Goal: Task Accomplishment & Management: Manage account settings

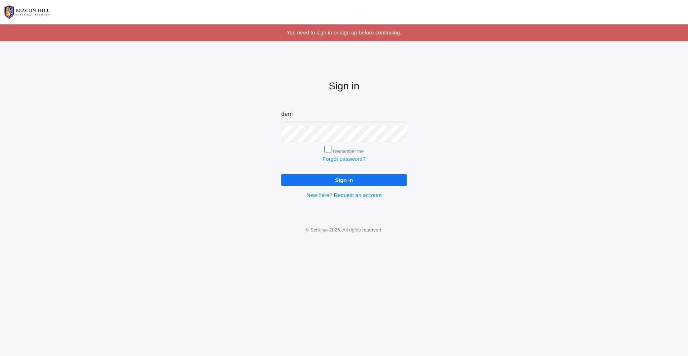
type input "derrickmarz@gmail.com"
click at [281, 174] on input "Sign in" at bounding box center [343, 180] width 125 height 12
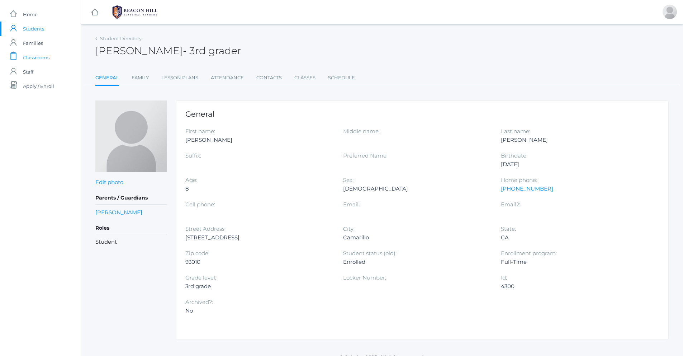
click at [40, 56] on span "Classrooms" at bounding box center [36, 57] width 27 height 14
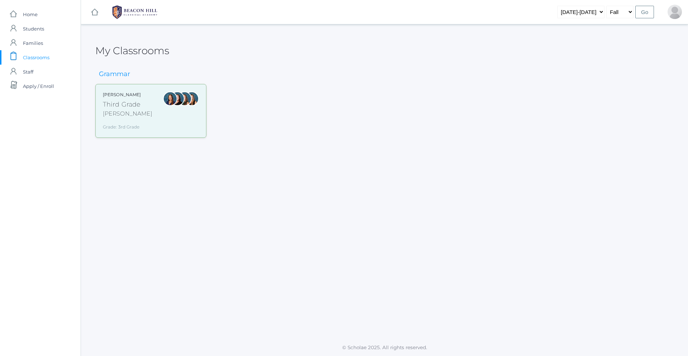
click at [115, 108] on div "Third Grade" at bounding box center [127, 105] width 49 height 10
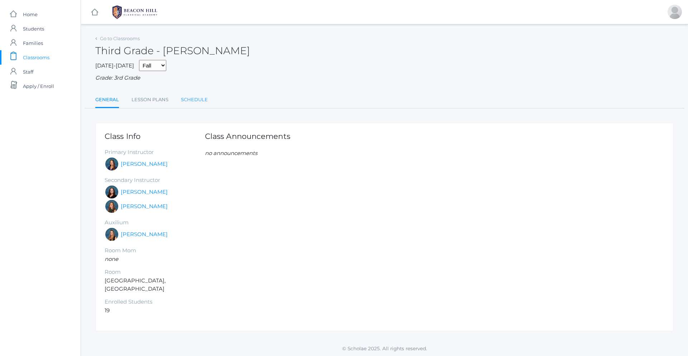
click at [197, 98] on link "Schedule" at bounding box center [194, 99] width 27 height 14
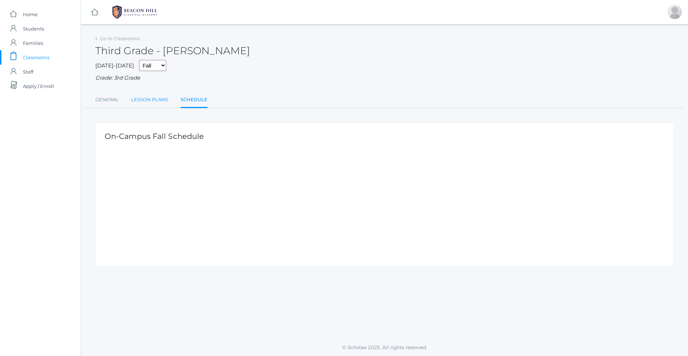
click at [150, 105] on link "Lesson Plans" at bounding box center [149, 99] width 37 height 14
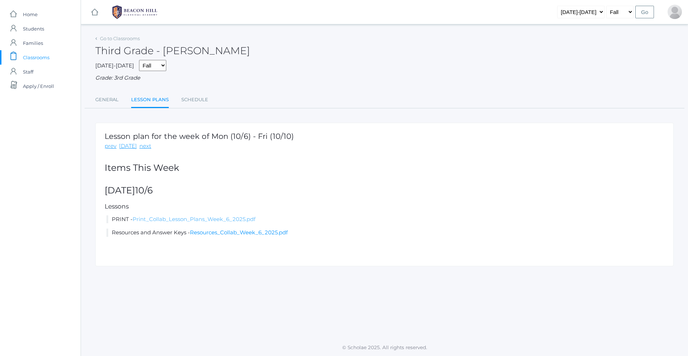
click at [178, 218] on link "Print_Collab_Lesson_Plans_Week_6_2025.pdf" at bounding box center [194, 218] width 123 height 7
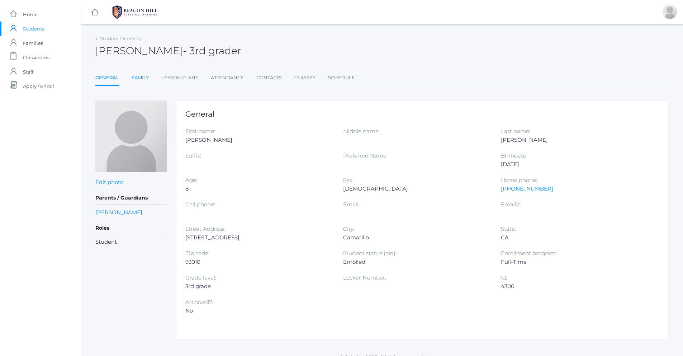
click at [142, 82] on link "Family" at bounding box center [140, 78] width 17 height 14
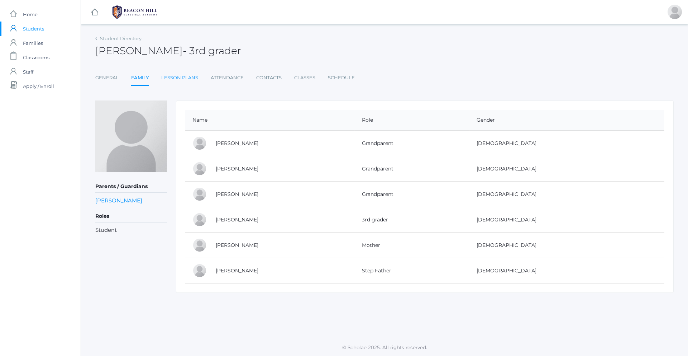
click at [187, 78] on link "Lesson Plans" at bounding box center [179, 78] width 37 height 14
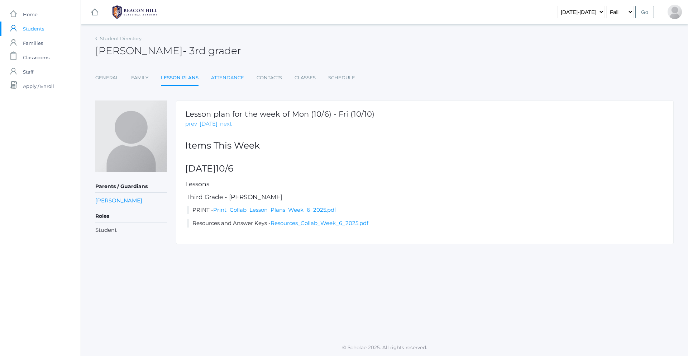
click at [216, 78] on link "Attendance" at bounding box center [227, 78] width 33 height 14
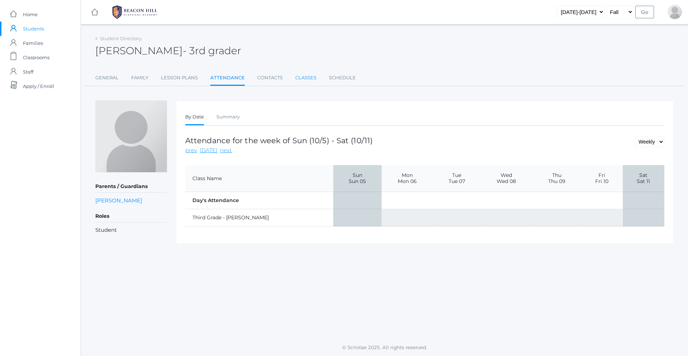
click at [311, 80] on link "Classes" at bounding box center [305, 78] width 21 height 14
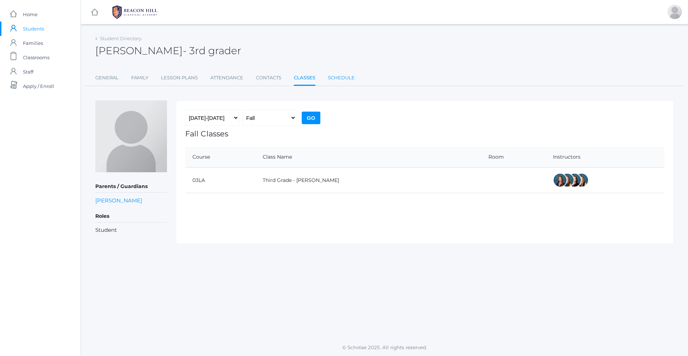
click at [333, 77] on link "Schedule" at bounding box center [341, 78] width 27 height 14
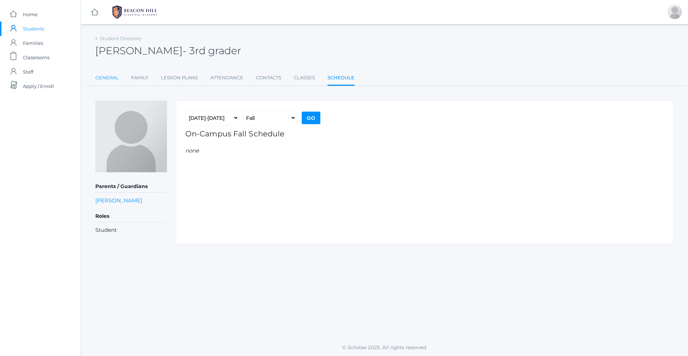
click at [105, 77] on link "General" at bounding box center [106, 78] width 23 height 14
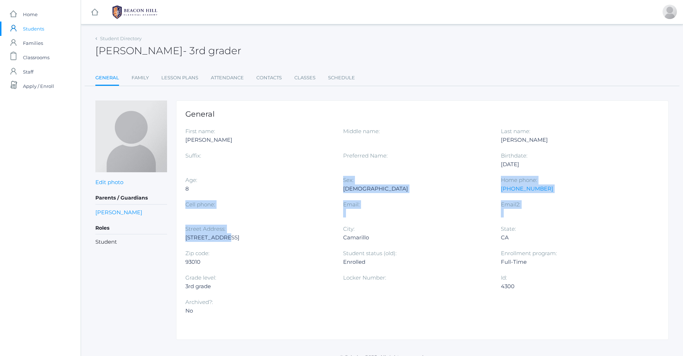
drag, startPoint x: 227, startPoint y: 213, endPoint x: 211, endPoint y: 252, distance: 41.9
click at [218, 240] on div "First name: Francisco Middle name: Last name: Lopez Suffix: Preferred Name: Bir…" at bounding box center [422, 224] width 474 height 195
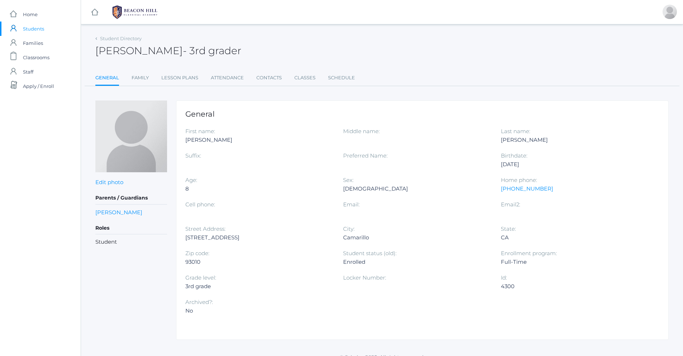
click at [244, 240] on div "[STREET_ADDRESS]" at bounding box center [258, 237] width 147 height 9
drag, startPoint x: 248, startPoint y: 240, endPoint x: 183, endPoint y: 237, distance: 64.9
click at [183, 237] on div "General First name: Francisco Middle name: Last name: Lopez Suffix: Preferred N…" at bounding box center [422, 219] width 492 height 239
click at [300, 244] on div "Street Address: 579 Plateau Ct" at bounding box center [264, 236] width 158 height 24
drag, startPoint x: 185, startPoint y: 238, endPoint x: 221, endPoint y: 244, distance: 37.1
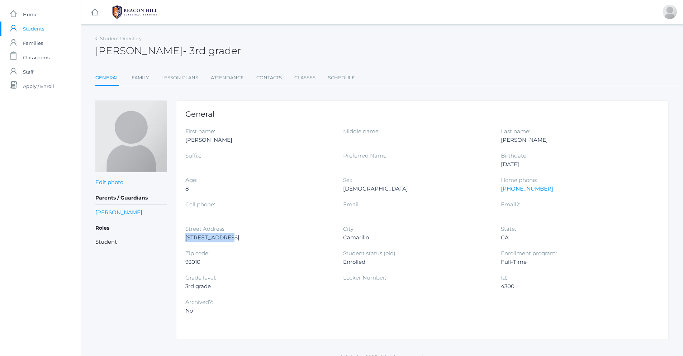
click at [221, 244] on div "General First name: Francisco Middle name: Last name: Lopez Suffix: Preferred N…" at bounding box center [422, 219] width 492 height 239
click at [268, 236] on div "[STREET_ADDRESS]" at bounding box center [258, 237] width 147 height 9
click at [25, 13] on span "Home" at bounding box center [30, 14] width 15 height 14
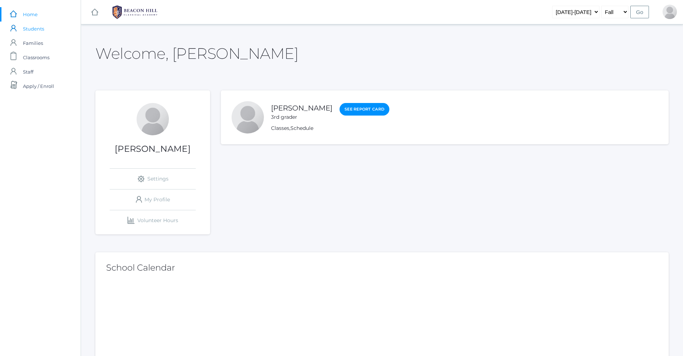
click at [38, 32] on span "Students" at bounding box center [33, 29] width 21 height 14
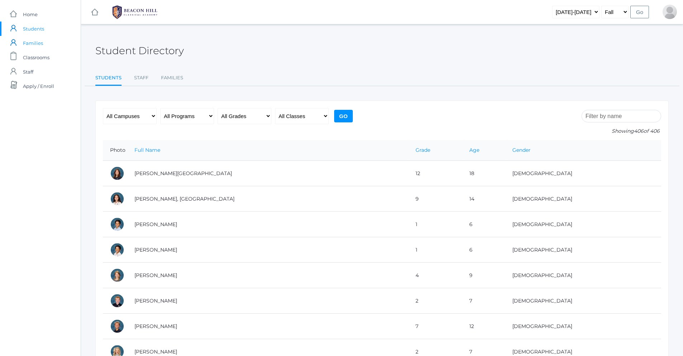
click at [32, 44] on span "Families" at bounding box center [33, 43] width 20 height 14
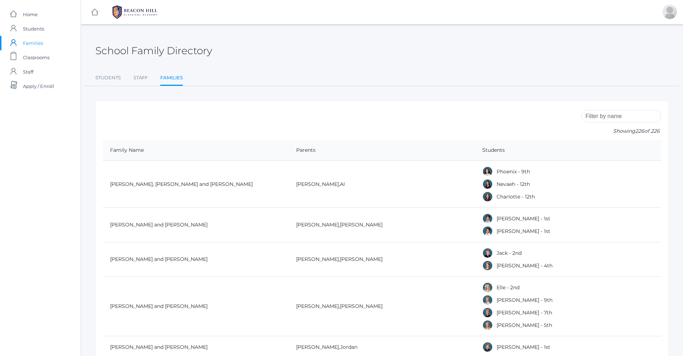
click at [37, 58] on span "Classrooms" at bounding box center [36, 57] width 27 height 14
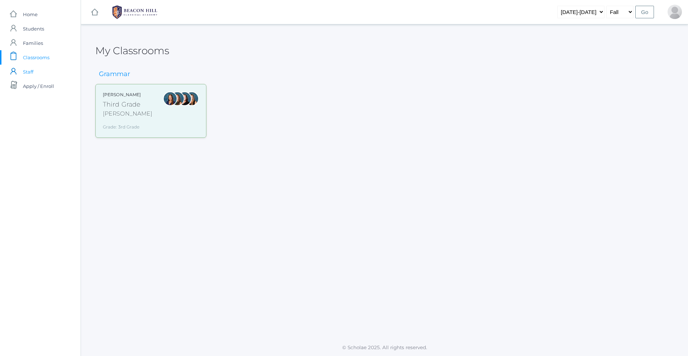
click at [33, 70] on span "Staff" at bounding box center [28, 72] width 10 height 14
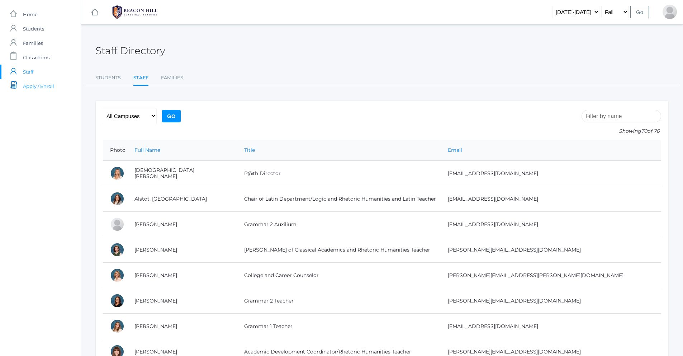
click at [30, 86] on span "Apply / Enroll" at bounding box center [38, 86] width 31 height 14
click at [38, 58] on span "Classrooms" at bounding box center [36, 57] width 27 height 14
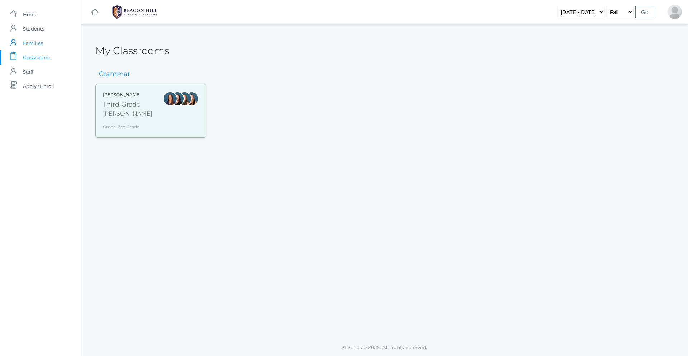
click at [35, 42] on span "Families" at bounding box center [33, 43] width 20 height 14
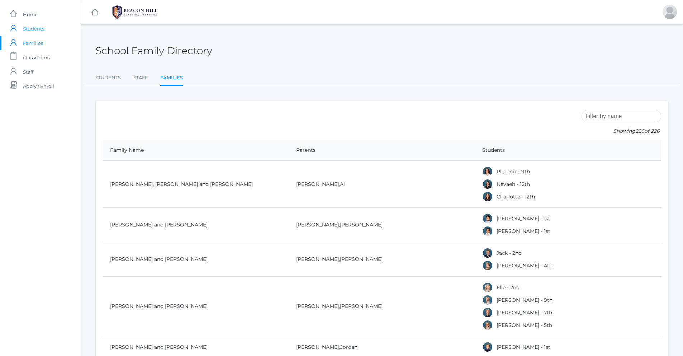
click at [37, 28] on span "Students" at bounding box center [33, 29] width 21 height 14
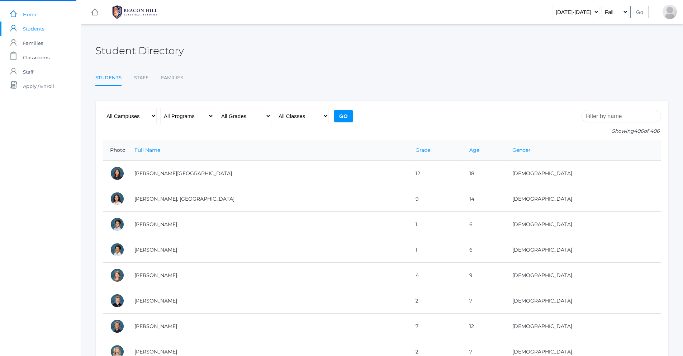
click at [37, 17] on span "Home" at bounding box center [30, 14] width 15 height 14
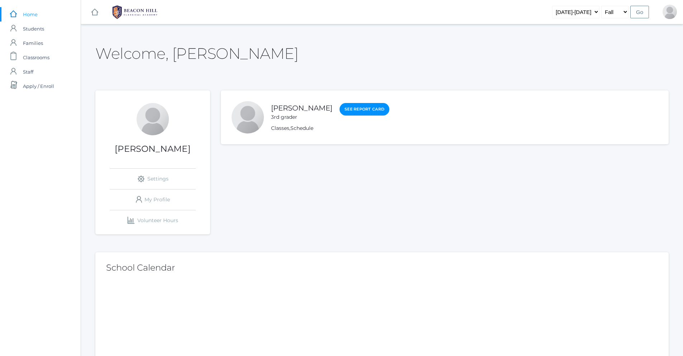
drag, startPoint x: 246, startPoint y: 114, endPoint x: 316, endPoint y: 113, distance: 69.9
click at [247, 114] on div at bounding box center [248, 117] width 32 height 32
click at [353, 107] on link "See Report Card" at bounding box center [364, 109] width 50 height 13
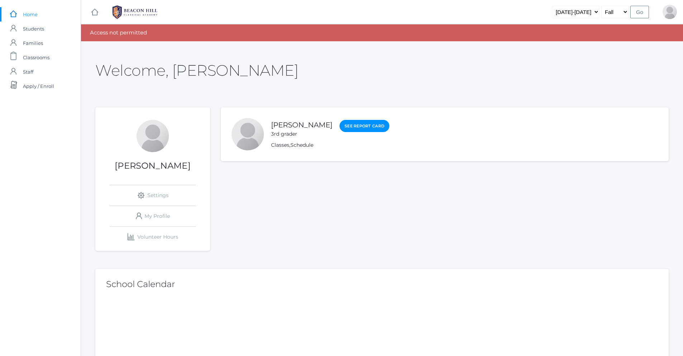
click at [242, 132] on div at bounding box center [248, 134] width 32 height 32
click at [19, 29] on link "icons/user/plain Created with Sketch. Students" at bounding box center [40, 29] width 81 height 14
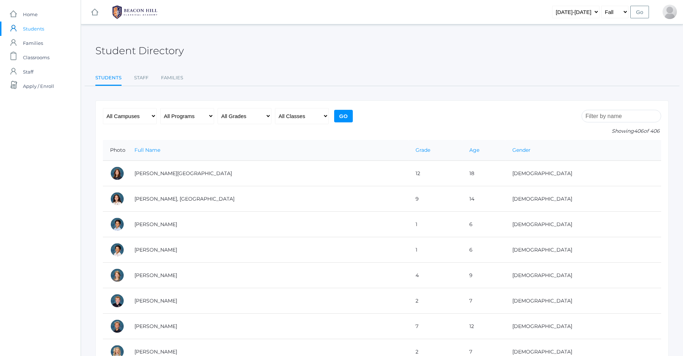
click at [25, 18] on span "Home" at bounding box center [30, 14] width 15 height 14
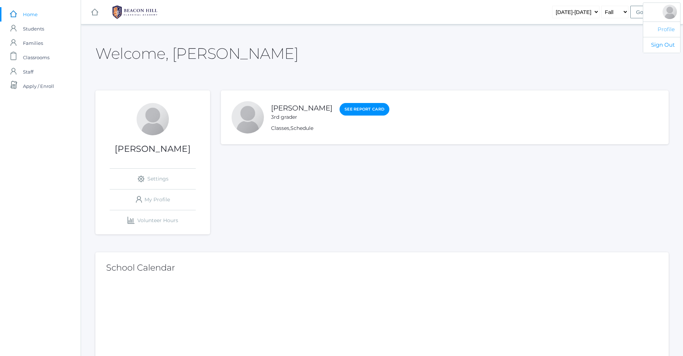
click at [666, 26] on link "Profile" at bounding box center [661, 30] width 37 height 16
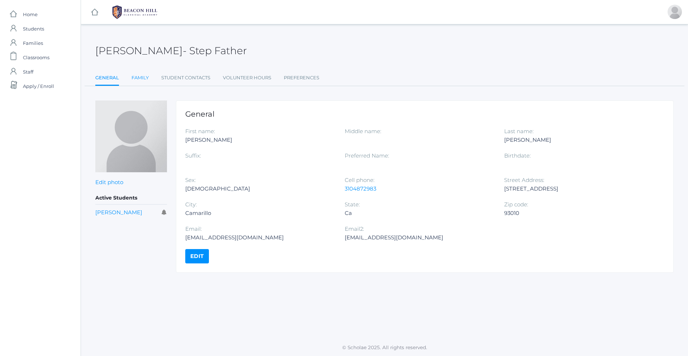
click at [143, 76] on link "Family" at bounding box center [140, 78] width 17 height 14
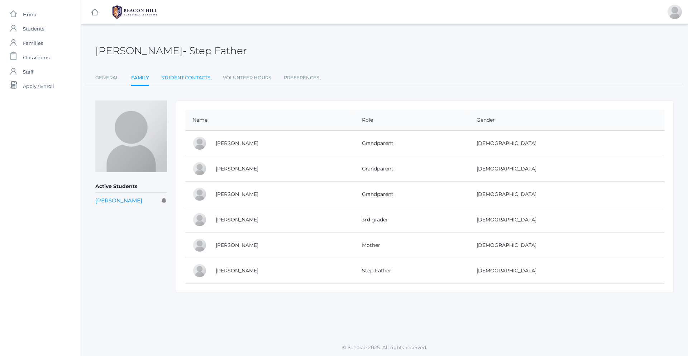
click at [177, 79] on link "Student Contacts" at bounding box center [185, 78] width 49 height 14
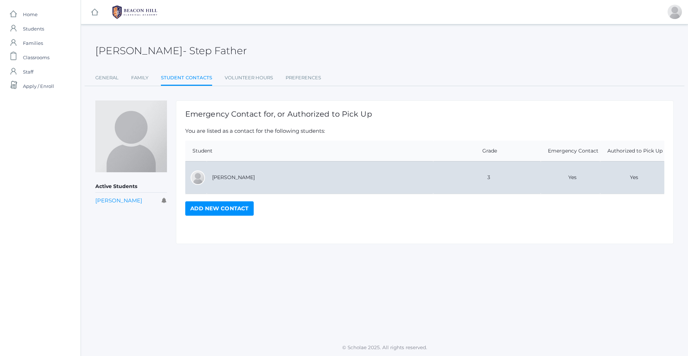
click at [200, 175] on div at bounding box center [198, 177] width 14 height 14
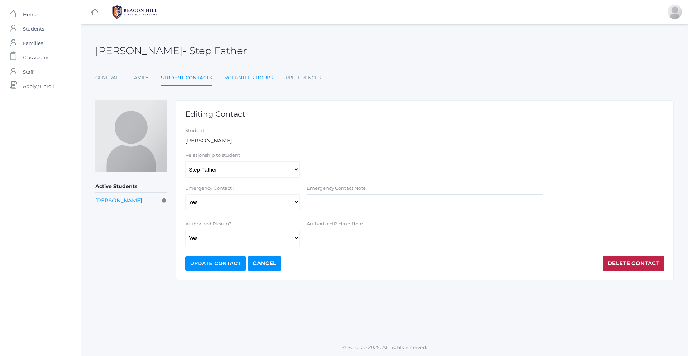
click at [234, 77] on link "Volunteer Hours" at bounding box center [249, 78] width 48 height 14
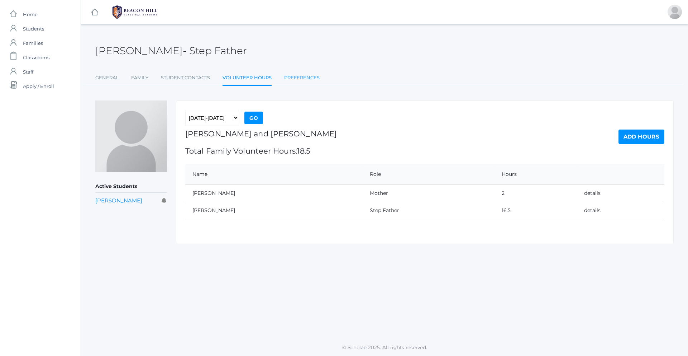
click at [314, 81] on link "Preferences" at bounding box center [301, 78] width 35 height 14
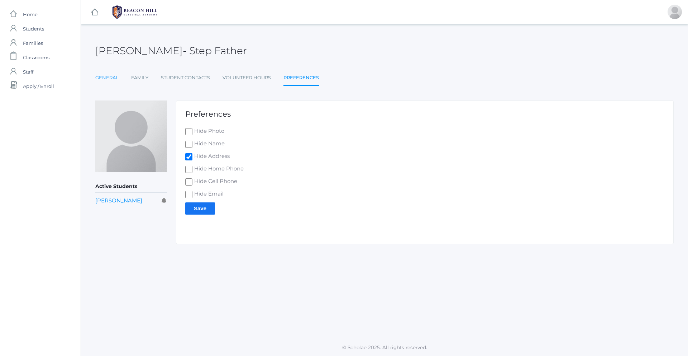
click at [96, 79] on link "General" at bounding box center [106, 78] width 23 height 14
